Goal: Information Seeking & Learning: Learn about a topic

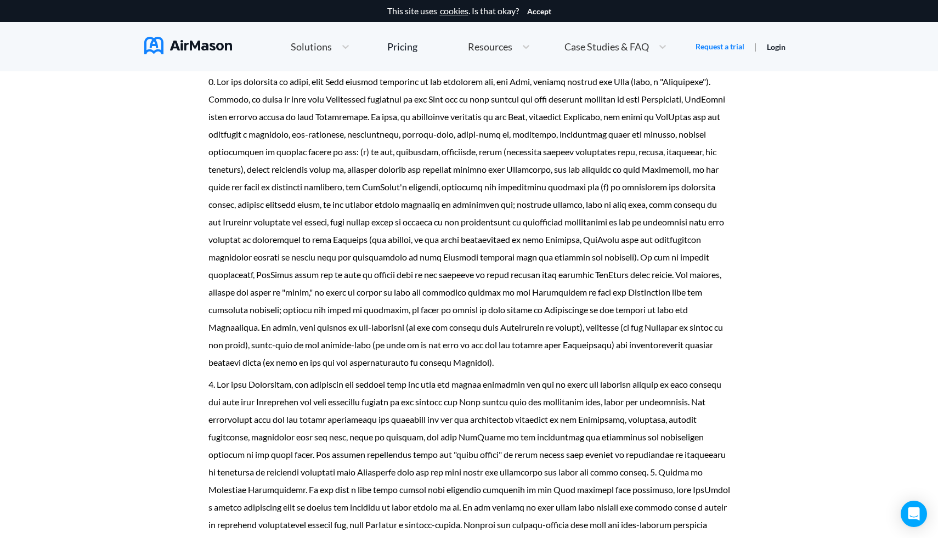
scroll to position [4550, 0]
click at [601, 49] on span "Case Studies & FAQ" at bounding box center [607, 47] width 84 height 10
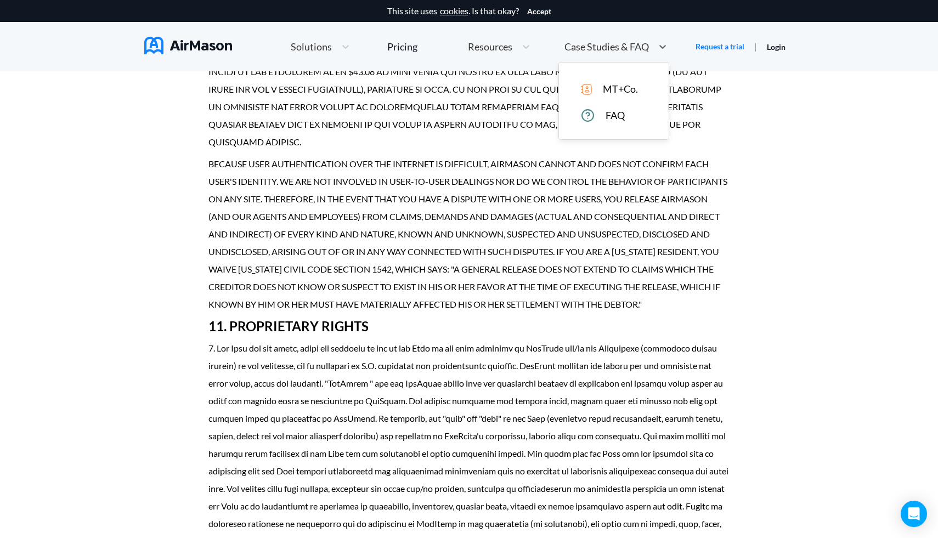
click at [609, 116] on span "FAQ" at bounding box center [615, 116] width 19 height 12
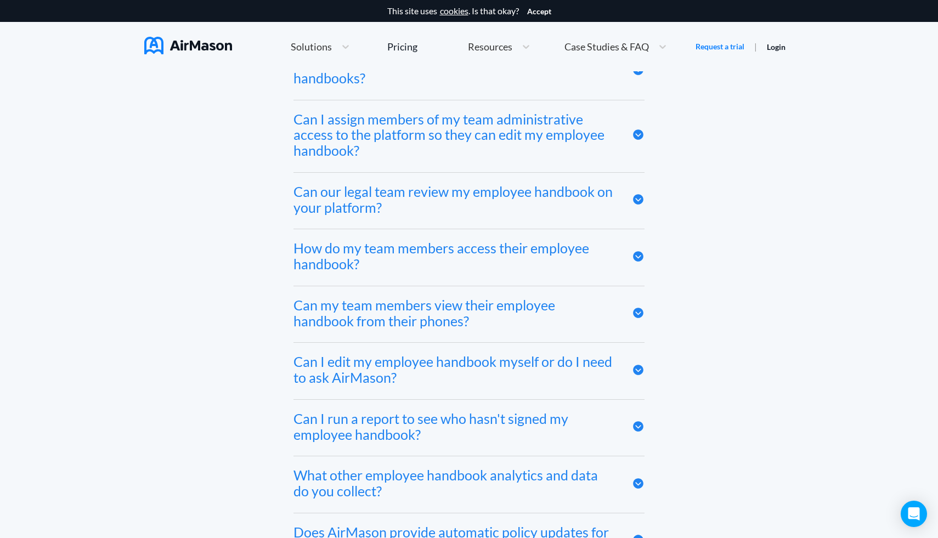
scroll to position [5357, 0]
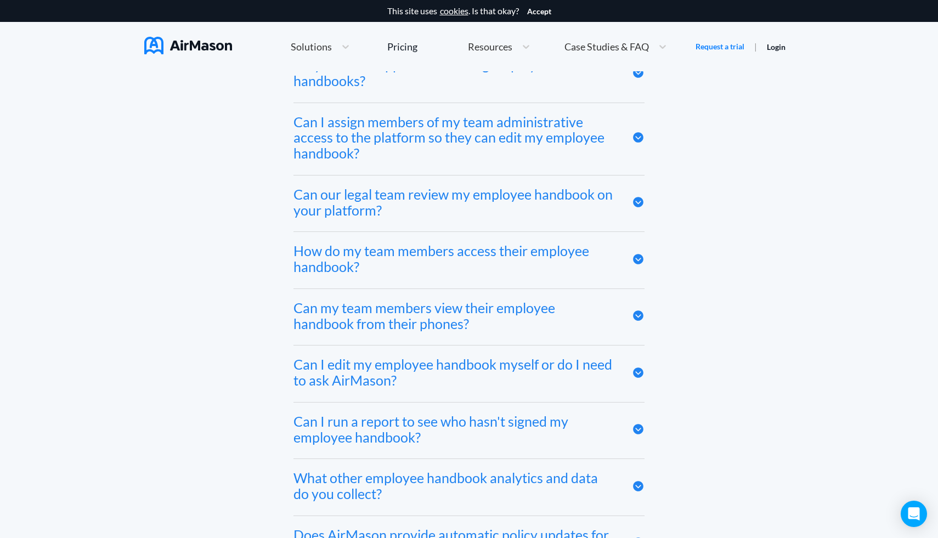
click at [645, 196] on icon at bounding box center [638, 202] width 13 height 13
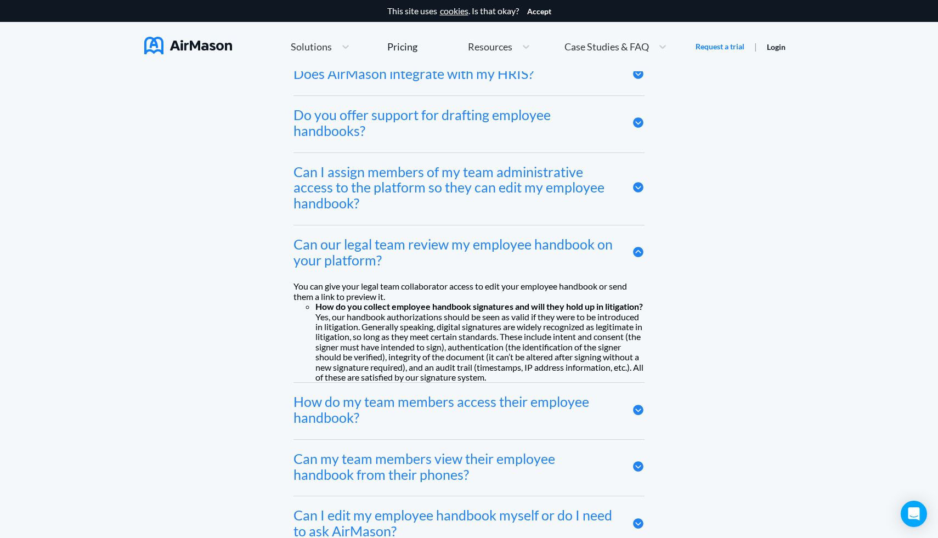
scroll to position [5311, 0]
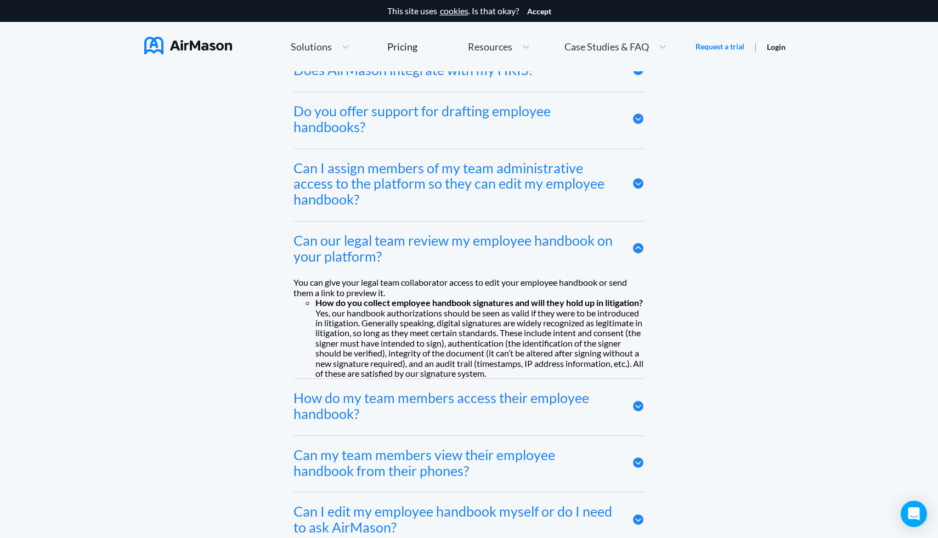
click at [644, 125] on icon at bounding box center [638, 119] width 10 height 10
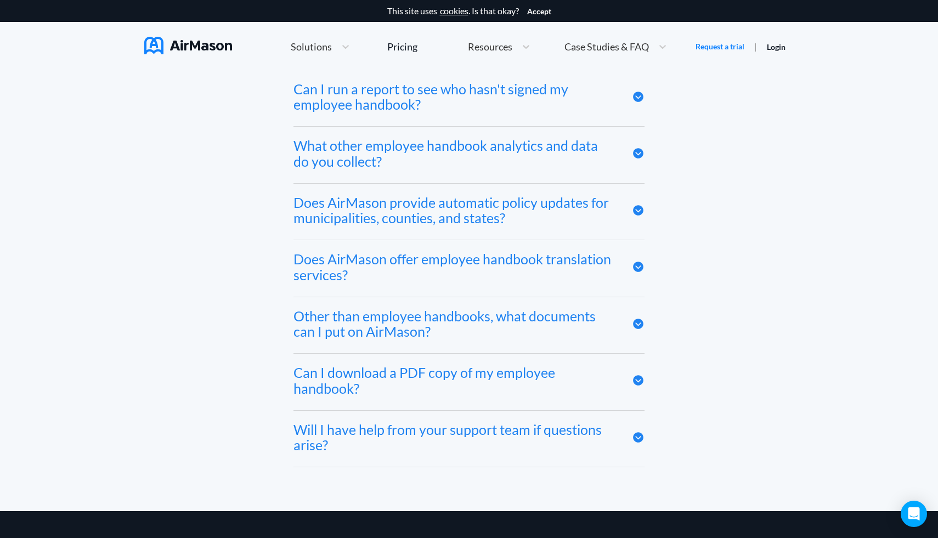
scroll to position [5822, 0]
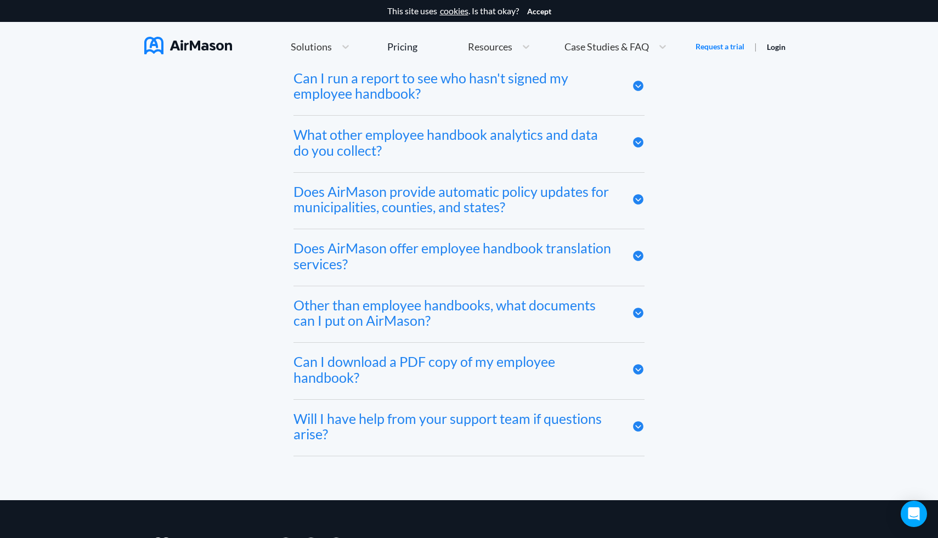
click at [642, 223] on div "Does AirMason provide automatic policy updates for municipalities, counties, an…" at bounding box center [469, 201] width 351 height 57
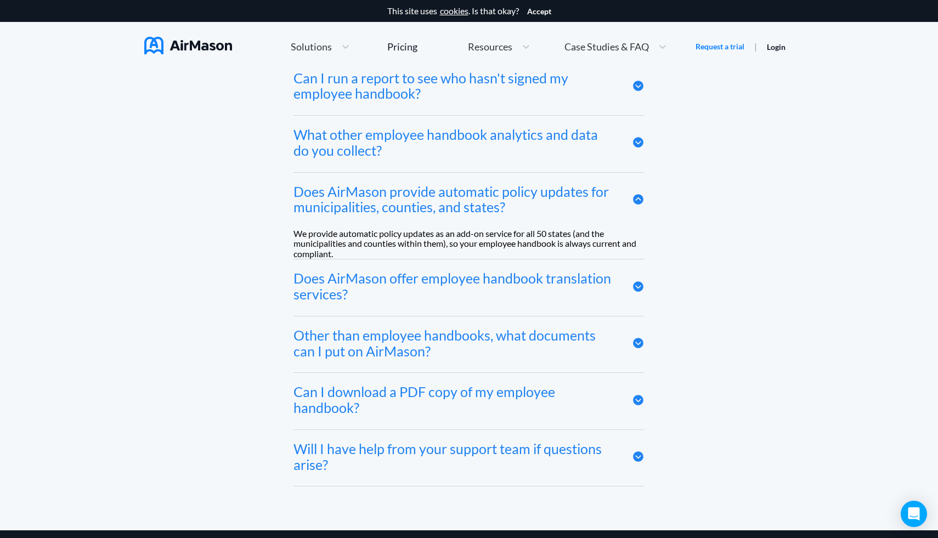
click at [641, 222] on div "Does AirMason provide automatic policy updates for municipalities, counties, an…" at bounding box center [469, 201] width 351 height 57
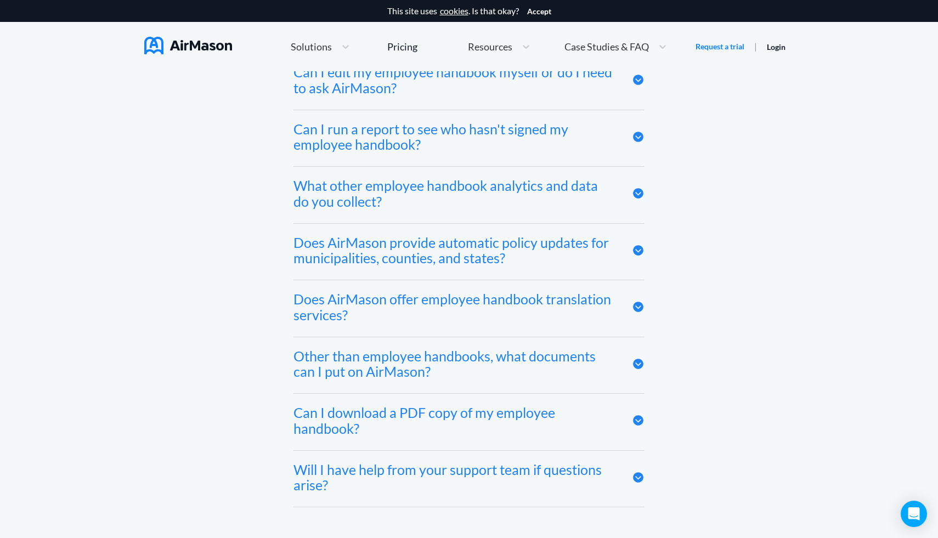
scroll to position [5769, 0]
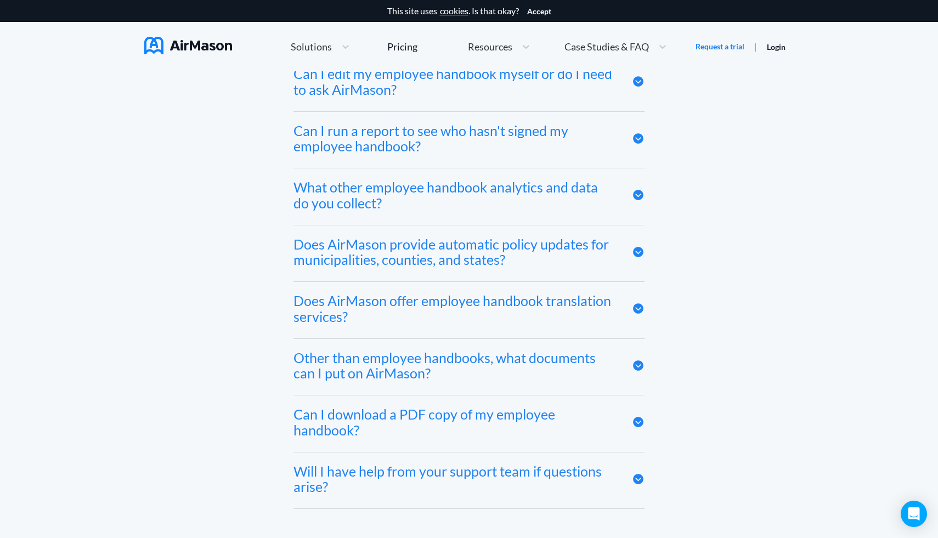
click at [592, 211] on div "What other employee handbook analytics and data do you collect?" at bounding box center [455, 195] width 322 height 32
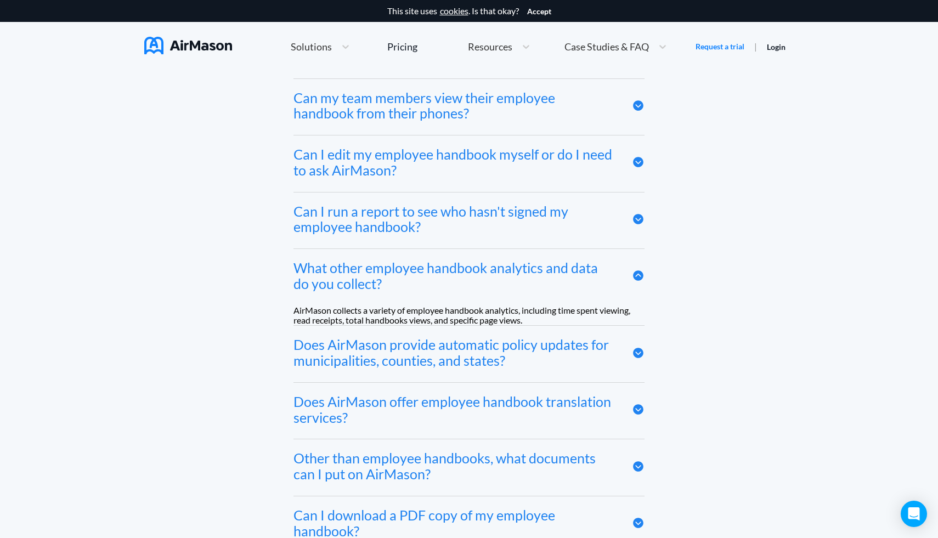
scroll to position [5688, 0]
click at [569, 250] on div "Can I run a report to see who hasn't signed my employee handbook?" at bounding box center [469, 222] width 351 height 57
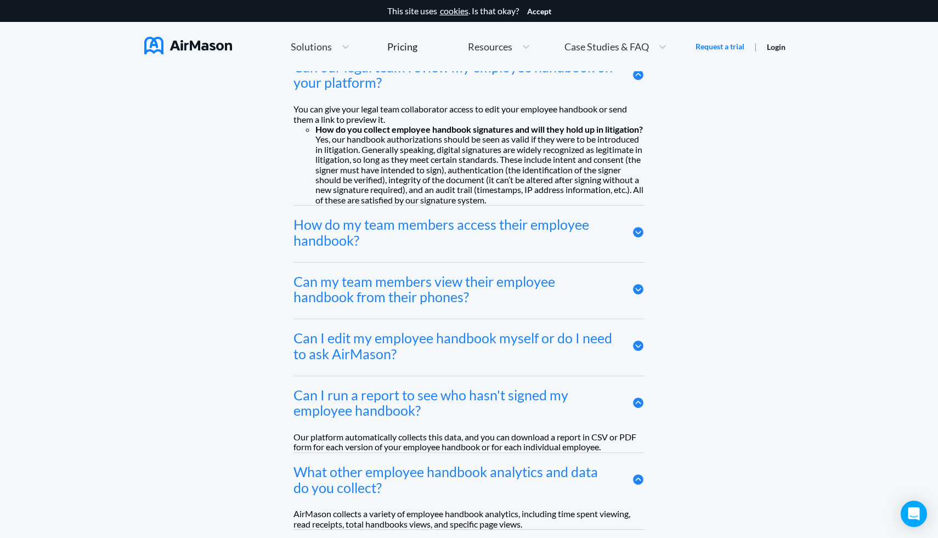
scroll to position [5501, 0]
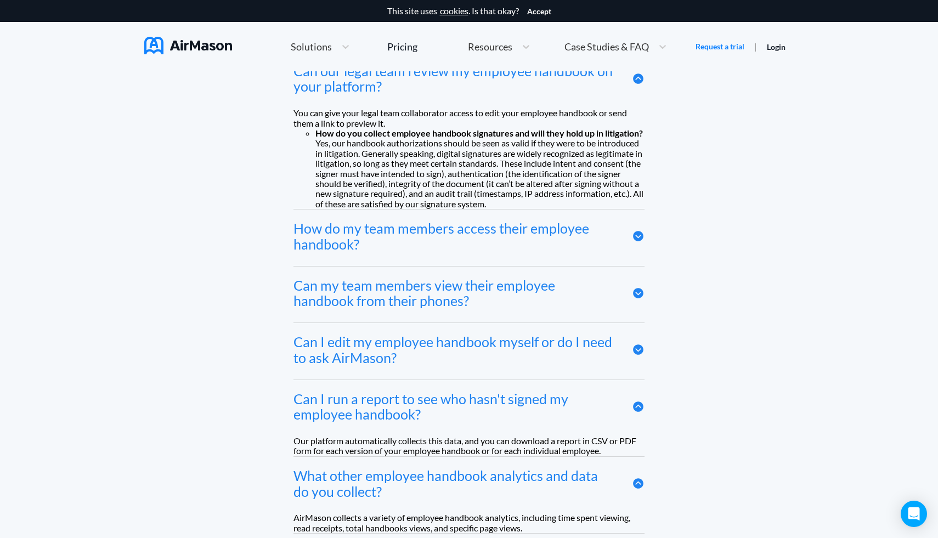
click at [567, 266] on div "How do my team members access their employee handbook?" at bounding box center [469, 238] width 351 height 57
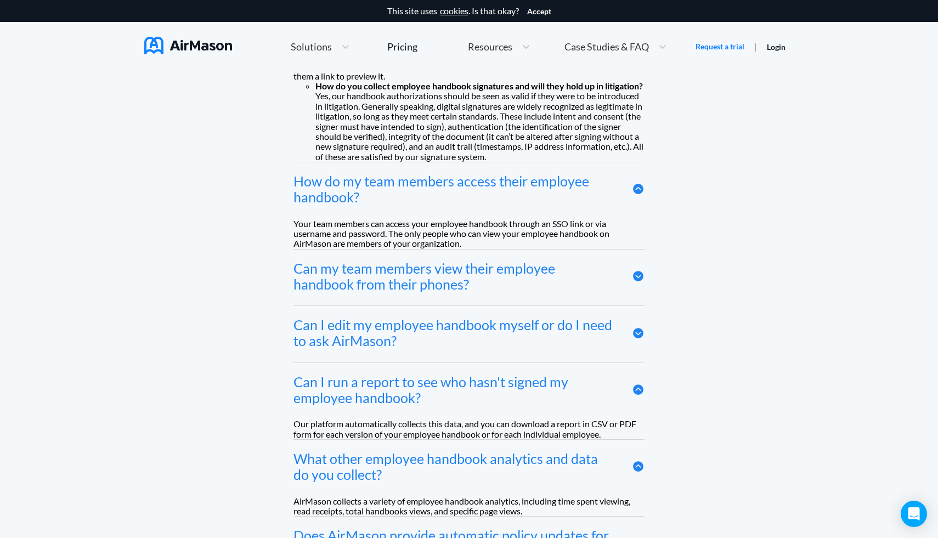
scroll to position [5549, 0]
click at [482, 292] on div "Can my team members view their employee handbook from their phones?" at bounding box center [455, 276] width 322 height 32
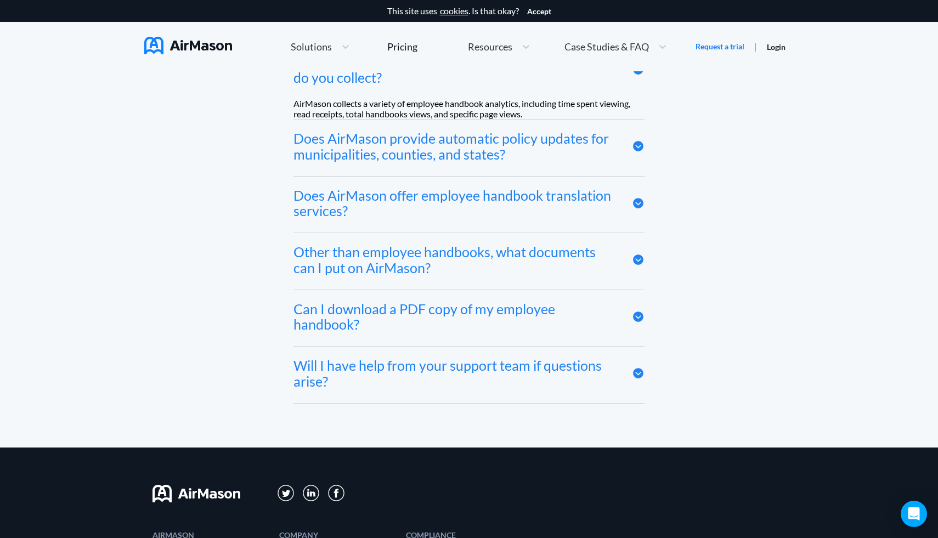
scroll to position [5449, 0]
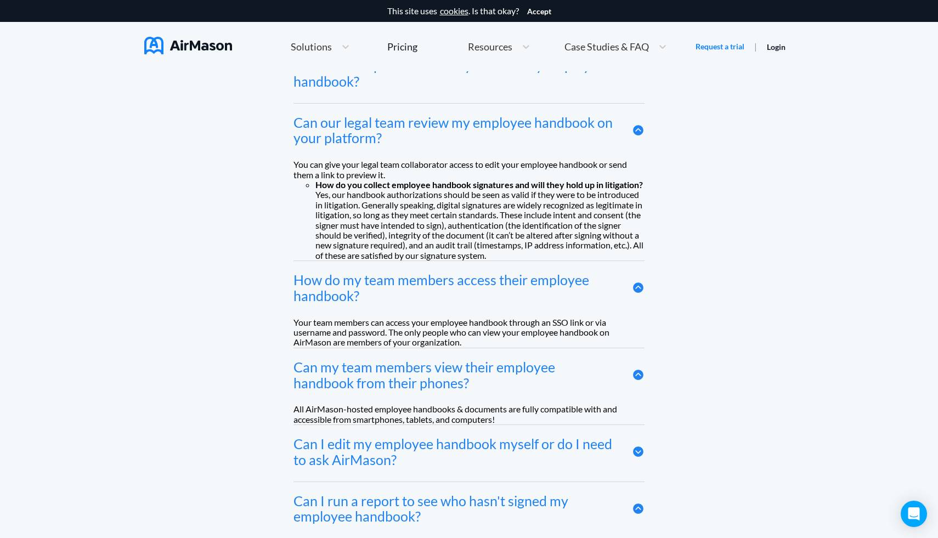
click at [581, 49] on span "Case Studies & FAQ" at bounding box center [607, 47] width 84 height 10
click at [340, 261] on ul "How do you collect employee handbook signatures and will they hold up in litiga…" at bounding box center [469, 220] width 351 height 81
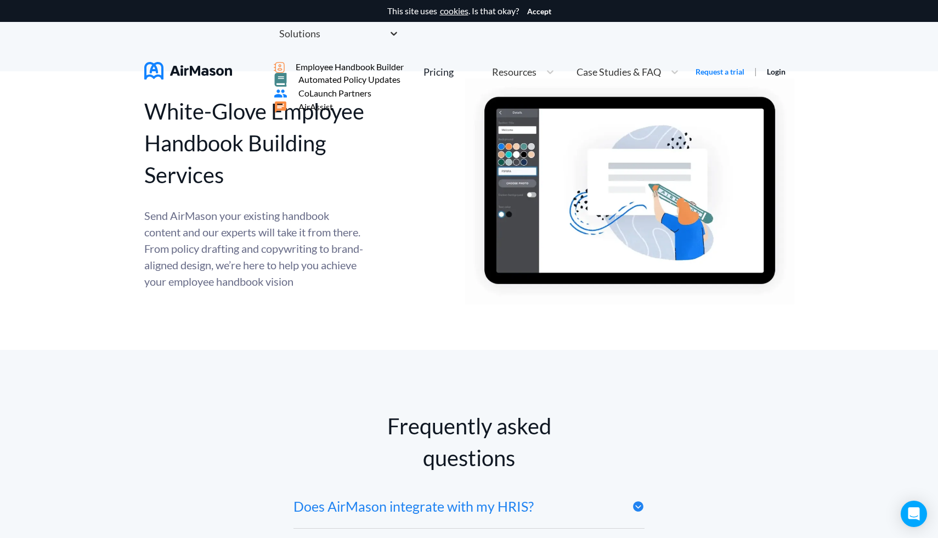
scroll to position [4358, 0]
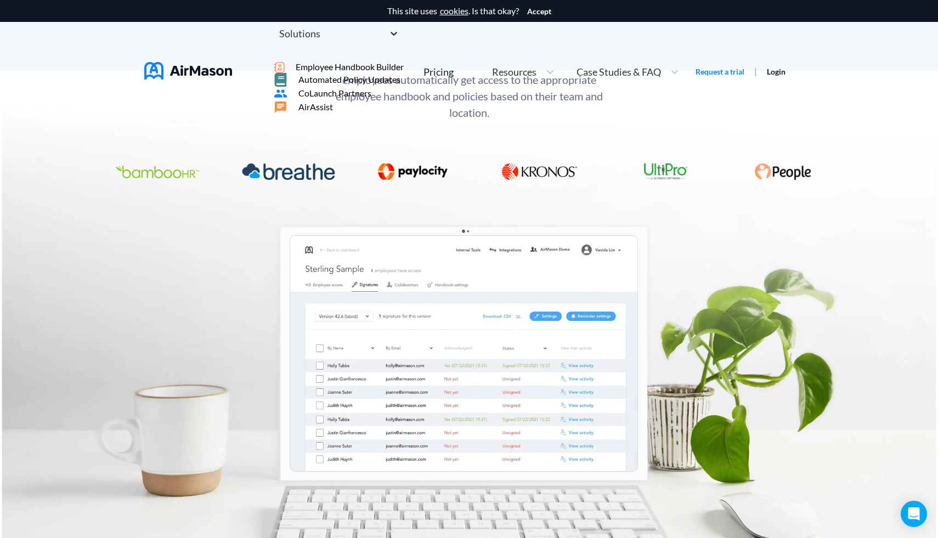
click at [391, 36] on icon at bounding box center [394, 34] width 7 height 4
click at [354, 84] on span "Automated Policy Updates" at bounding box center [349, 80] width 102 height 10
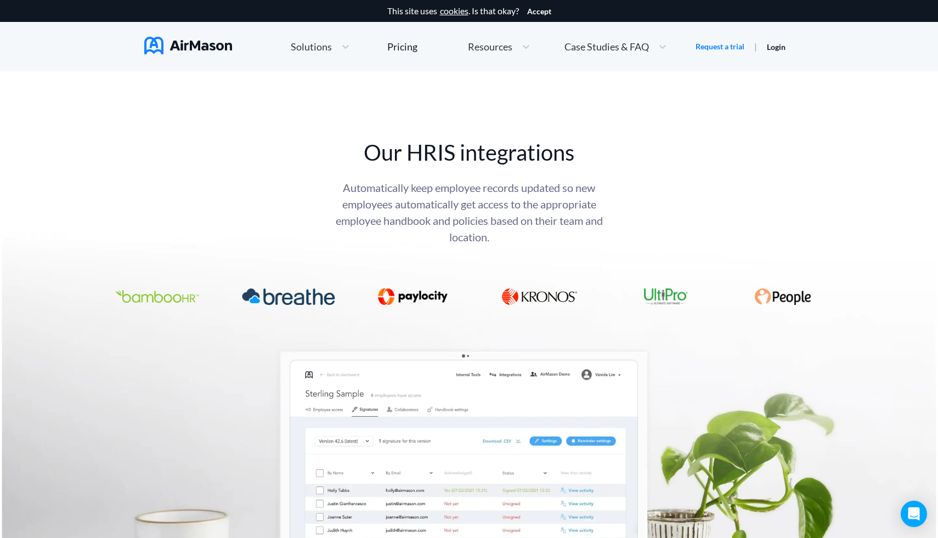
scroll to position [1538, 0]
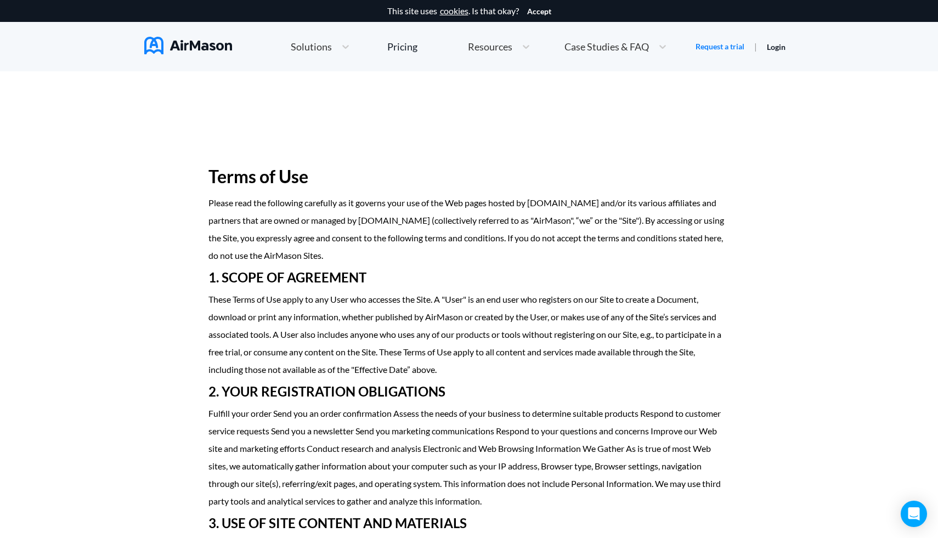
click at [498, 48] on span "Resources" at bounding box center [490, 47] width 44 height 10
click at [392, 379] on p "These Terms of Use apply to any User who accesses the Site. A "User" is an end …" at bounding box center [469, 335] width 522 height 88
click at [153, 51] on img at bounding box center [188, 46] width 88 height 18
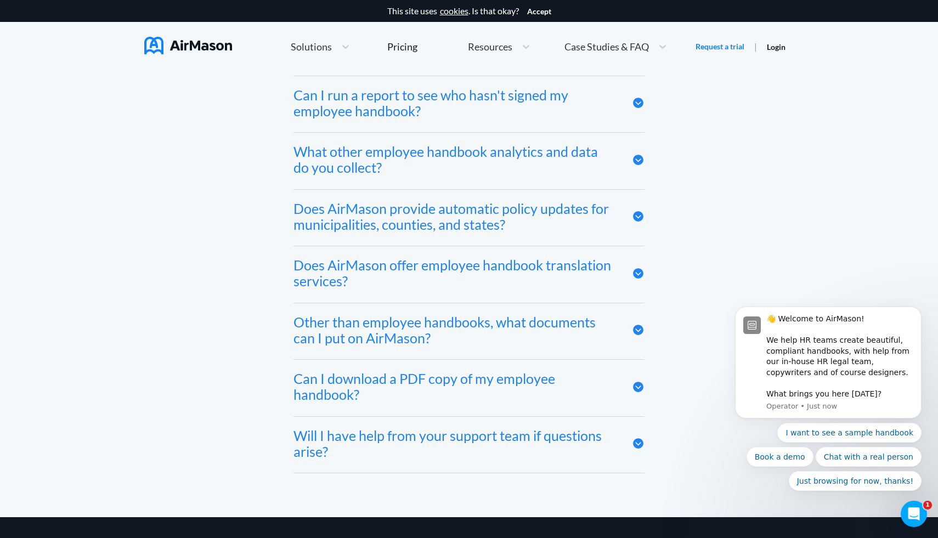
scroll to position [5879, 0]
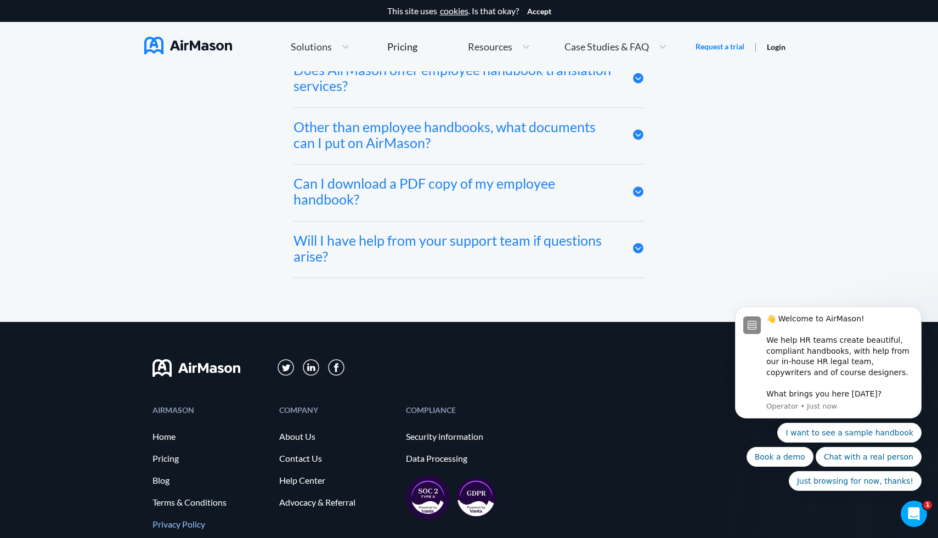
click at [194, 520] on link "Privacy Policy" at bounding box center [211, 525] width 116 height 10
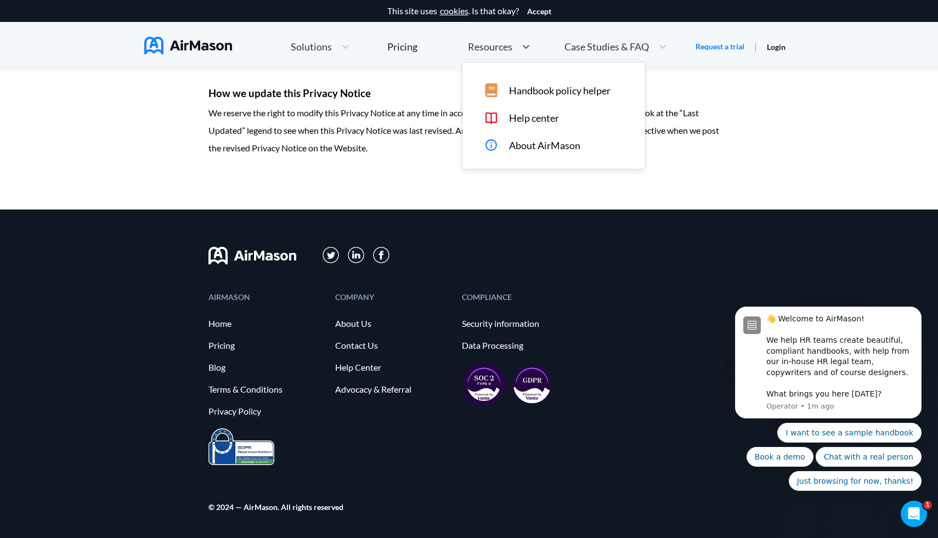
scroll to position [3587, 0]
click at [484, 49] on span "Resources" at bounding box center [490, 47] width 44 height 10
click at [549, 94] on span "Handbook policy helper" at bounding box center [560, 91] width 102 height 12
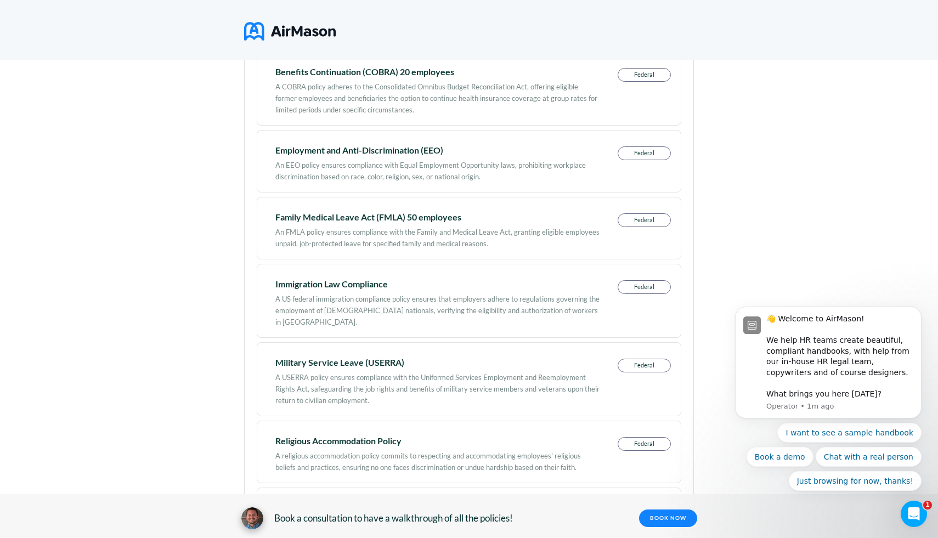
scroll to position [606, 0]
